Goal: Navigation & Orientation: Find specific page/section

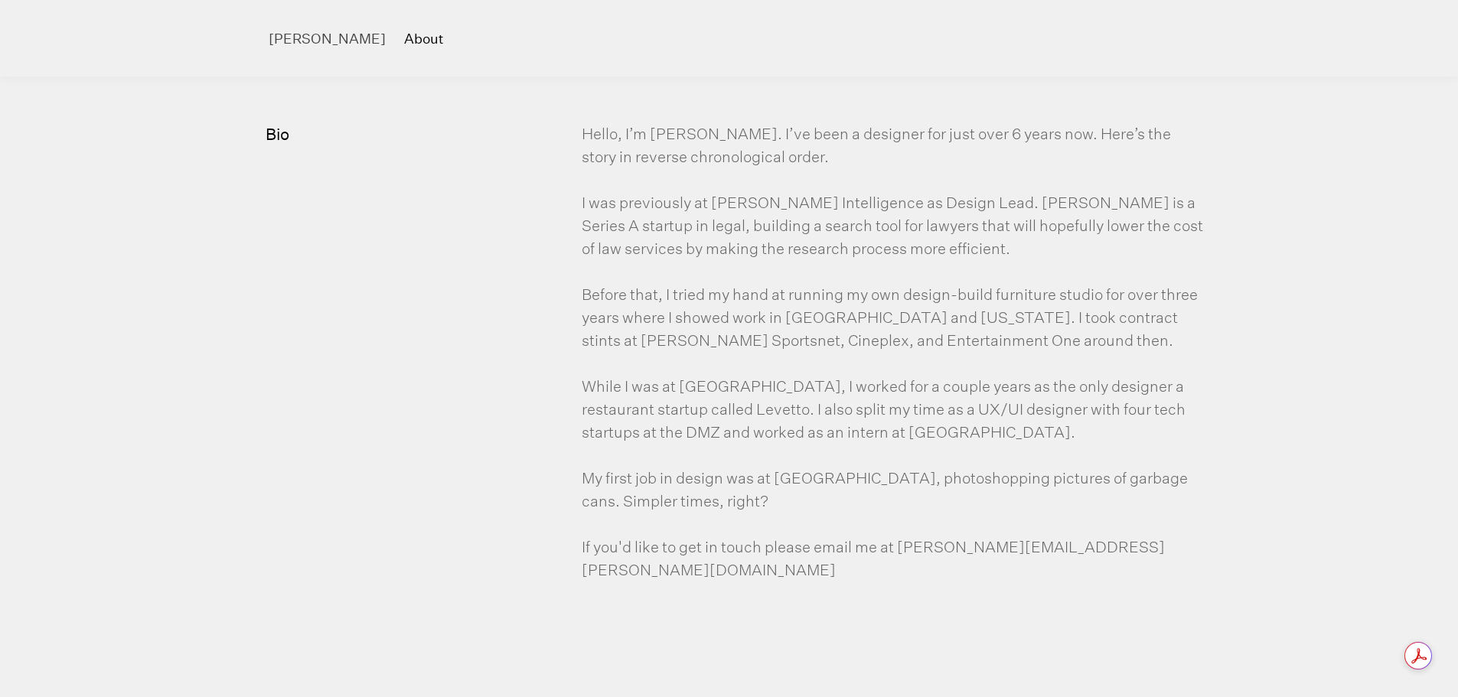
click at [404, 40] on link "About" at bounding box center [433, 38] width 58 height 15
click at [305, 41] on link "[PERSON_NAME]" at bounding box center [336, 38] width 135 height 23
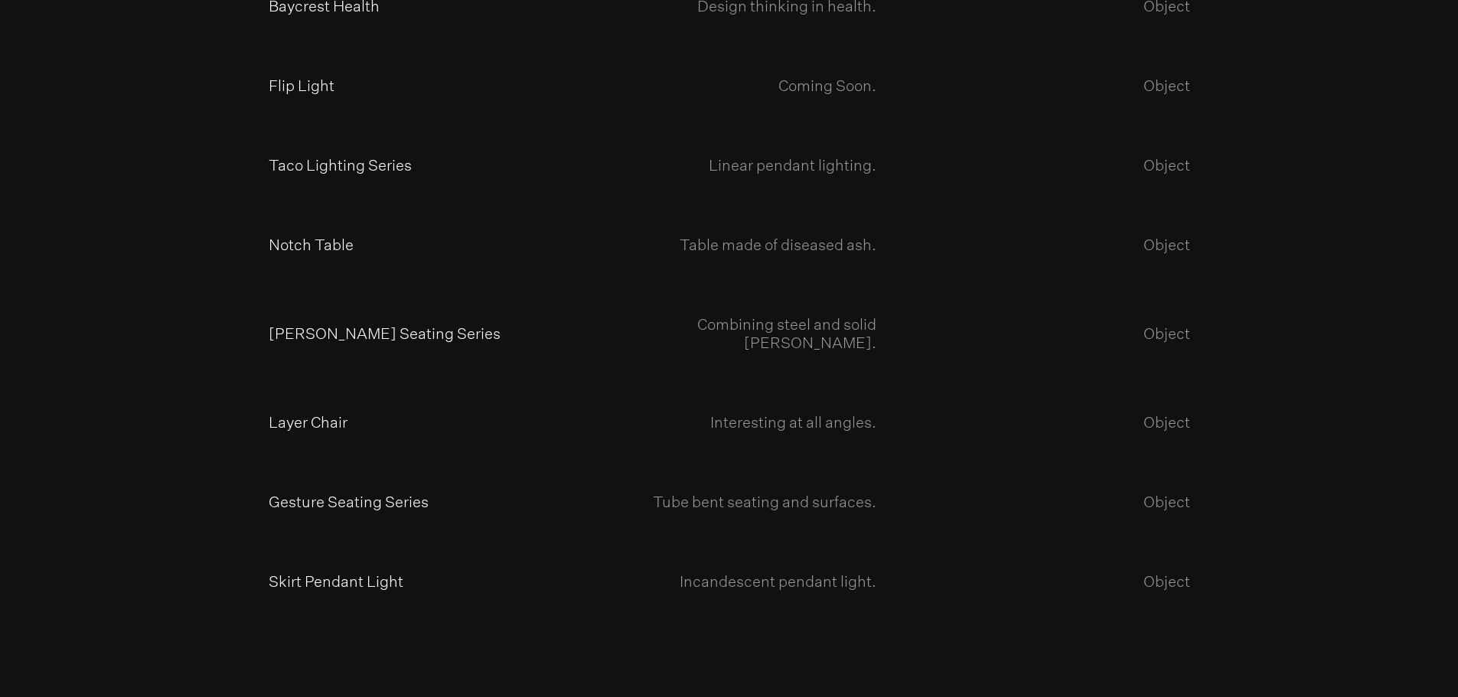
scroll to position [2678, 0]
